Goal: Register for event/course

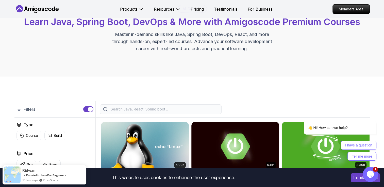
scroll to position [45, 0]
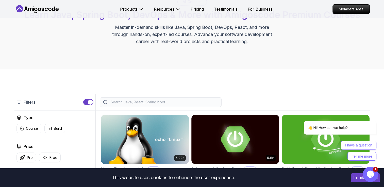
click at [189, 180] on button "I understand" at bounding box center [365, 178] width 29 height 9
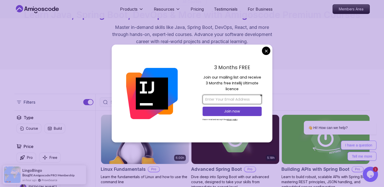
drag, startPoint x: 5, startPoint y: 53, endPoint x: 236, endPoint y: 101, distance: 236.1
click at [189, 101] on input "email" at bounding box center [232, 99] width 59 height 9
click at [189, 72] on div "3 Months FREE" at bounding box center [232, 69] width 59 height 11
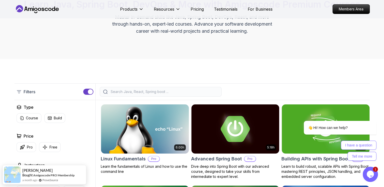
scroll to position [58, 0]
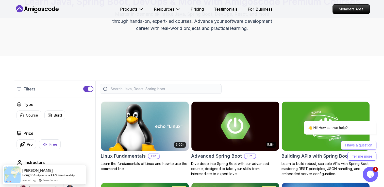
click at [46, 145] on icon "button" at bounding box center [44, 144] width 5 height 5
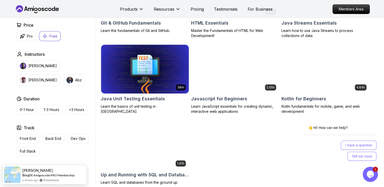
scroll to position [276, 0]
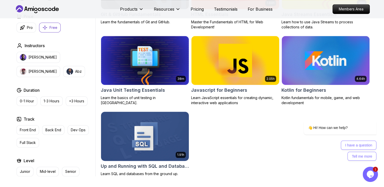
click at [168, 141] on img at bounding box center [145, 137] width 92 height 52
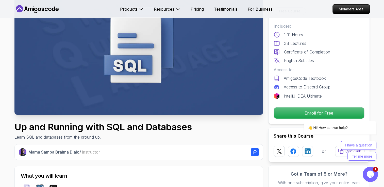
scroll to position [56, 0]
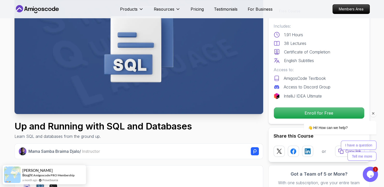
click at [189, 113] on div at bounding box center [334, 114] width 86 height 6
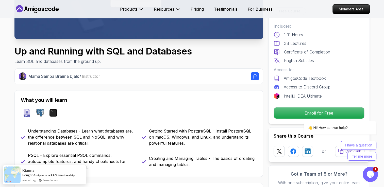
scroll to position [141, 0]
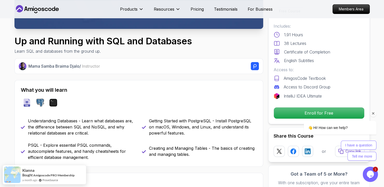
click at [189, 114] on div at bounding box center [334, 114] width 86 height 6
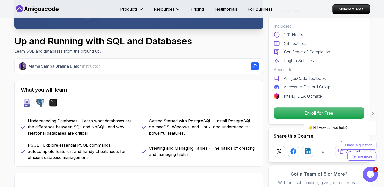
click at [189, 112] on div at bounding box center [334, 114] width 86 height 6
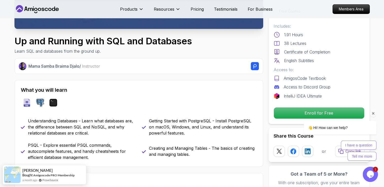
click at [189, 112] on div at bounding box center [334, 114] width 86 height 6
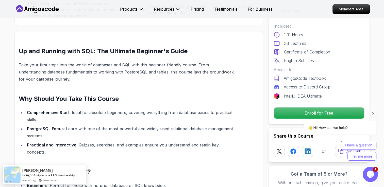
scroll to position [286, 0]
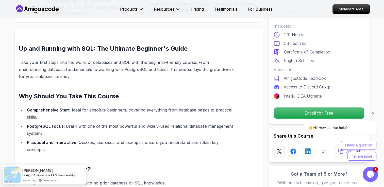
click at [189, 112] on div at bounding box center [334, 114] width 86 height 6
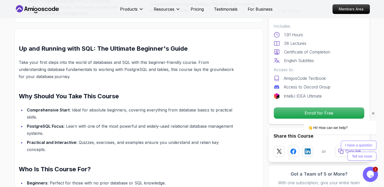
click at [189, 116] on icon "Chat attention grabber" at bounding box center [373, 113] width 5 height 5
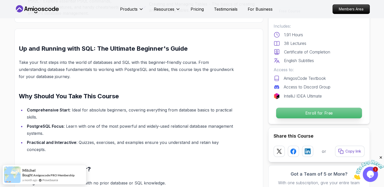
click at [189, 118] on p "Enroll for Free" at bounding box center [319, 113] width 86 height 11
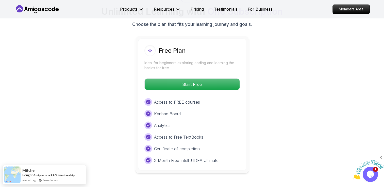
scroll to position [941, 0]
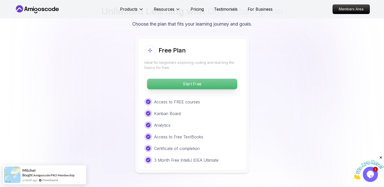
click at [189, 81] on p "Start Free" at bounding box center [192, 84] width 90 height 11
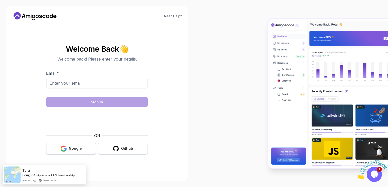
click at [68, 150] on button "Google" at bounding box center [71, 149] width 50 height 12
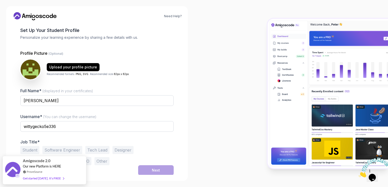
scroll to position [24, 0]
click at [147, 124] on input "wittygecko5e336" at bounding box center [96, 126] width 153 height 11
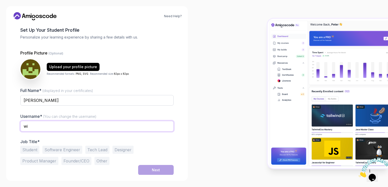
type input "w"
type input "Sebastian"
click at [65, 151] on button "Software Engineer" at bounding box center [62, 150] width 40 height 8
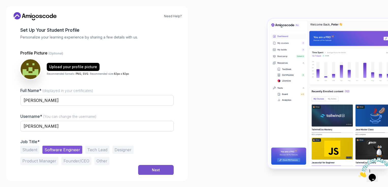
click at [152, 170] on div "Next" at bounding box center [156, 170] width 8 height 5
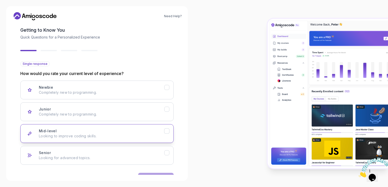
click at [151, 130] on div "Mid-level Looking to improve coding skills." at bounding box center [101, 134] width 125 height 10
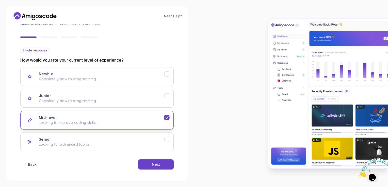
scroll to position [40, 0]
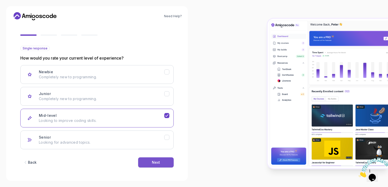
click at [153, 158] on button "Next" at bounding box center [156, 163] width 36 height 10
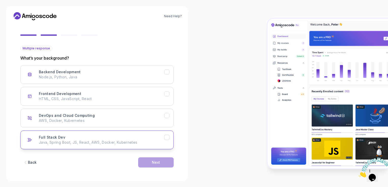
click at [167, 133] on button "Full Stack Dev Java, Spring Boot, JS, React, AWS, Docker, Kubernetes" at bounding box center [96, 140] width 153 height 19
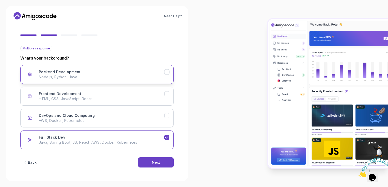
click at [162, 78] on p "Node.js, Python, Java" at bounding box center [101, 77] width 125 height 5
click at [165, 135] on icon "Full Stack Dev" at bounding box center [166, 137] width 5 height 5
click at [158, 162] on div "Next" at bounding box center [156, 162] width 8 height 5
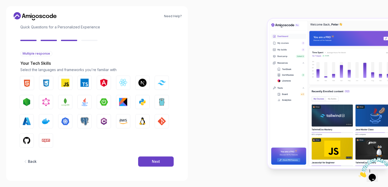
scroll to position [34, 0]
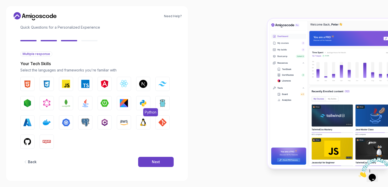
click at [143, 100] on img "button" at bounding box center [143, 103] width 8 height 8
click at [83, 125] on img "button" at bounding box center [85, 123] width 8 height 8
click at [44, 123] on img "button" at bounding box center [47, 123] width 8 height 8
click at [29, 139] on img "button" at bounding box center [27, 142] width 8 height 8
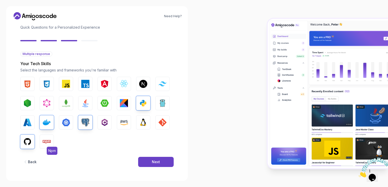
click at [48, 144] on img "button" at bounding box center [47, 142] width 8 height 8
click at [29, 103] on img "button" at bounding box center [27, 103] width 8 height 8
click at [49, 143] on img "button" at bounding box center [47, 142] width 8 height 8
click at [124, 84] on img "button" at bounding box center [124, 84] width 8 height 8
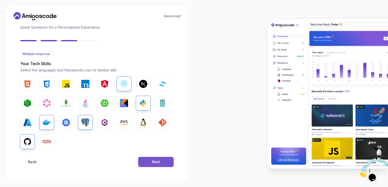
click at [158, 162] on div "Next" at bounding box center [156, 162] width 8 height 5
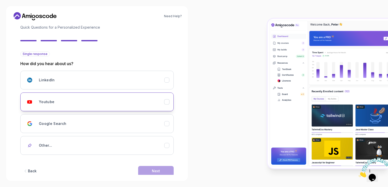
click at [136, 103] on div "Youtube" at bounding box center [101, 102] width 125 height 10
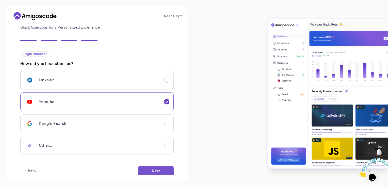
click at [154, 173] on button "Next" at bounding box center [156, 171] width 36 height 10
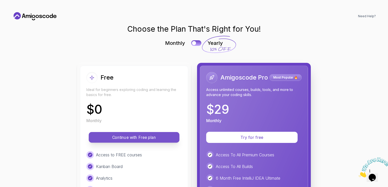
click at [153, 137] on p "Continue with Free plan" at bounding box center [133, 138] width 79 height 6
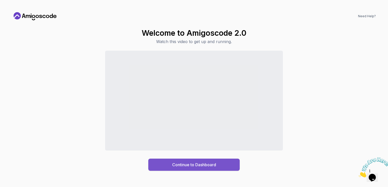
click at [181, 167] on div "Continue to Dashboard" at bounding box center [194, 165] width 44 height 6
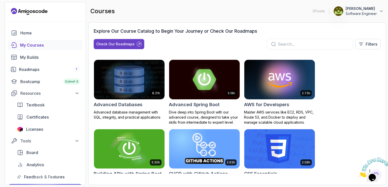
click at [113, 74] on img at bounding box center [129, 79] width 74 height 41
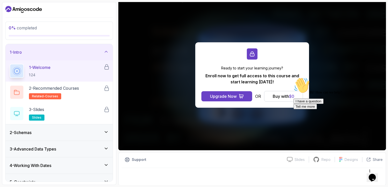
click at [92, 135] on div "2 - Schemas" at bounding box center [59, 133] width 99 height 6
